Goal: Task Accomplishment & Management: Use online tool/utility

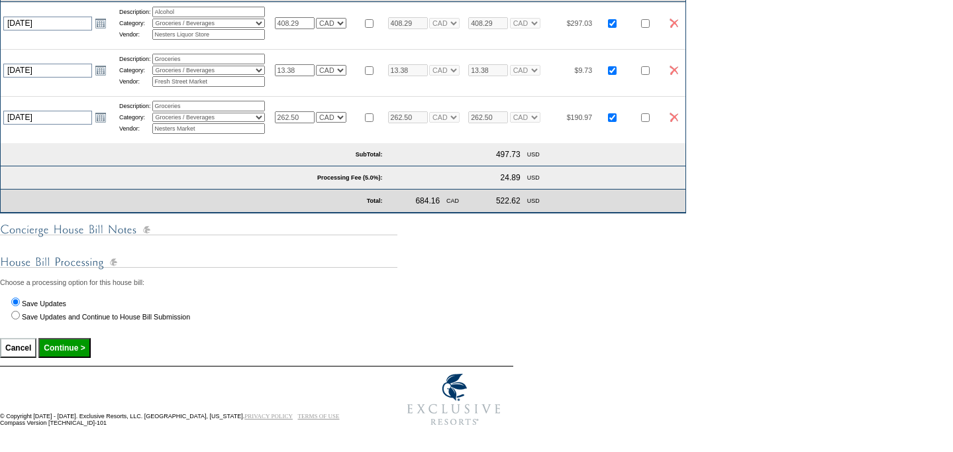
scroll to position [329, 0]
click at [74, 349] on input "Continue >" at bounding box center [64, 348] width 52 height 20
type input "Processing..."
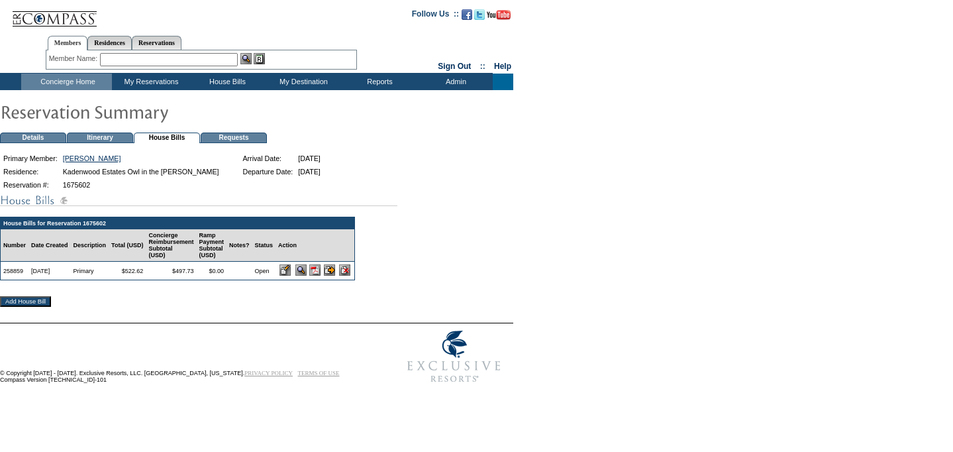
click at [321, 276] on img at bounding box center [314, 269] width 11 height 11
click at [48, 79] on td "Concierge Home" at bounding box center [66, 82] width 91 height 17
